Goal: Transaction & Acquisition: Purchase product/service

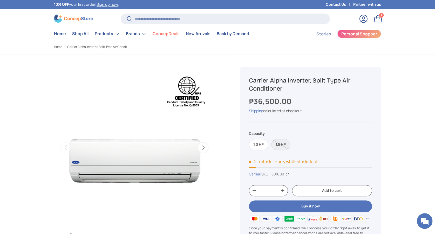
scroll to position [957, 2124]
click at [177, 18] on input "Search" at bounding box center [225, 19] width 209 height 11
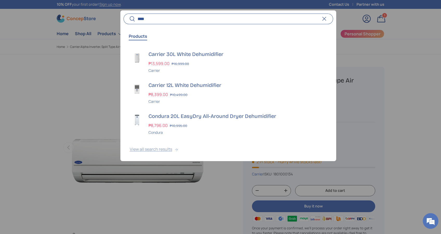
type input "****"
click at [153, 149] on button "View all search results" at bounding box center [228, 150] width 216 height 22
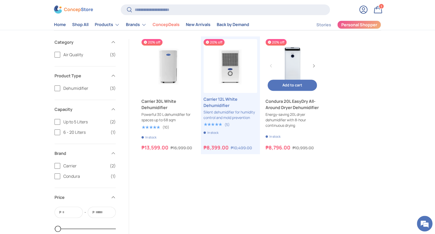
click at [287, 110] on link "Condura 20L EasyDry All-Around Dryer Dehumidifier" at bounding box center [293, 104] width 54 height 12
click at [292, 100] on link "Condura 20L EasyDry All-Around Dryer Dehumidifier" at bounding box center [293, 104] width 54 height 12
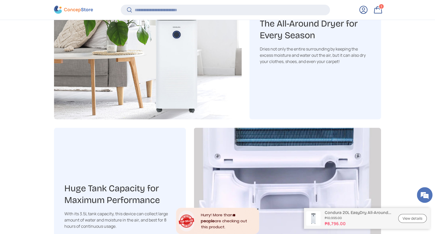
scroll to position [726, 0]
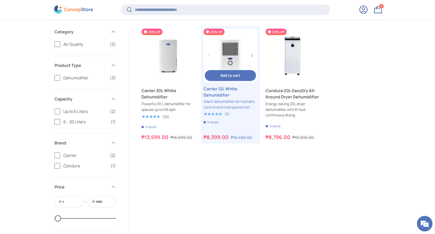
click at [216, 97] on link "Carrier 12L White Dehumidifier" at bounding box center [231, 91] width 54 height 12
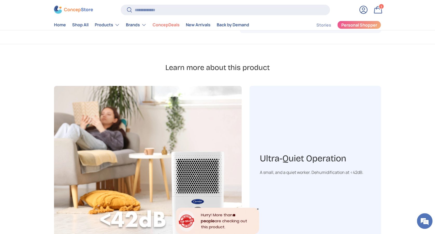
scroll to position [346, 0]
